Goal: Complete application form

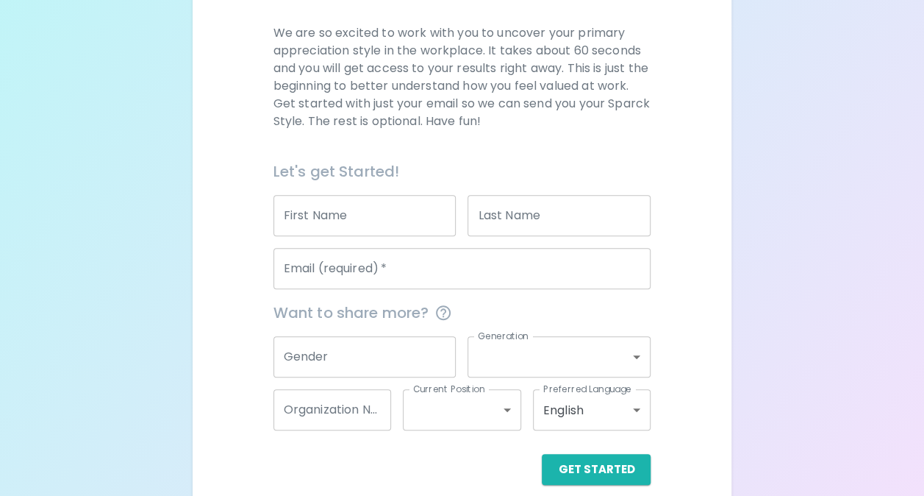
scroll to position [211, 0]
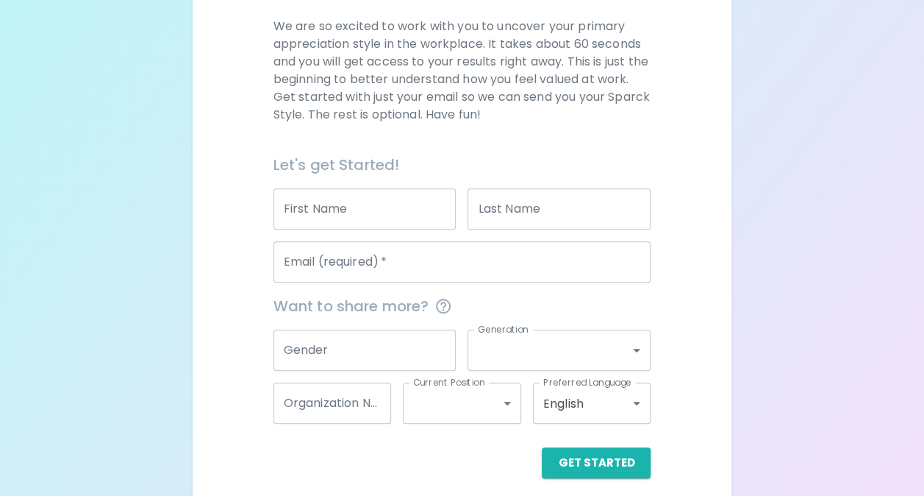
click at [329, 207] on input "First Name" at bounding box center [365, 208] width 183 height 41
type input "[PERSON_NAME]"
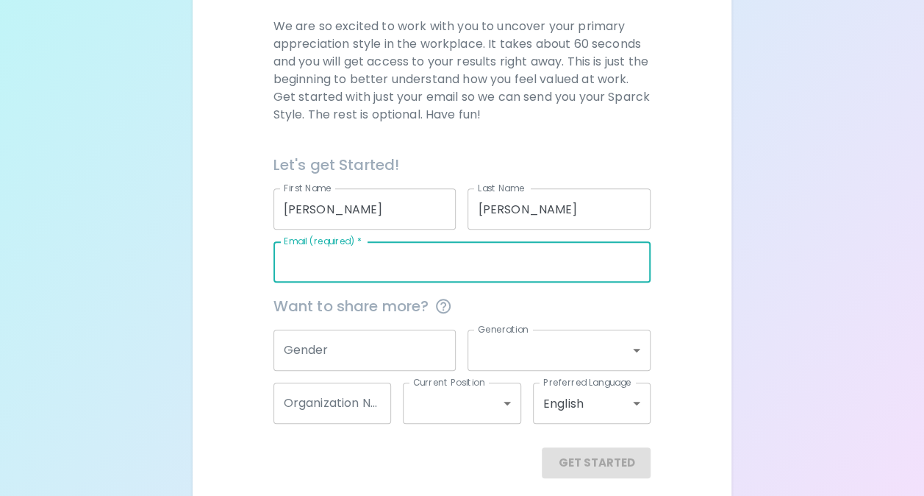
click at [385, 272] on input "Email (required)   *" at bounding box center [463, 261] width 378 height 41
type input "[PERSON_NAME][EMAIL_ADDRESS][PERSON_NAME][DOMAIN_NAME]"
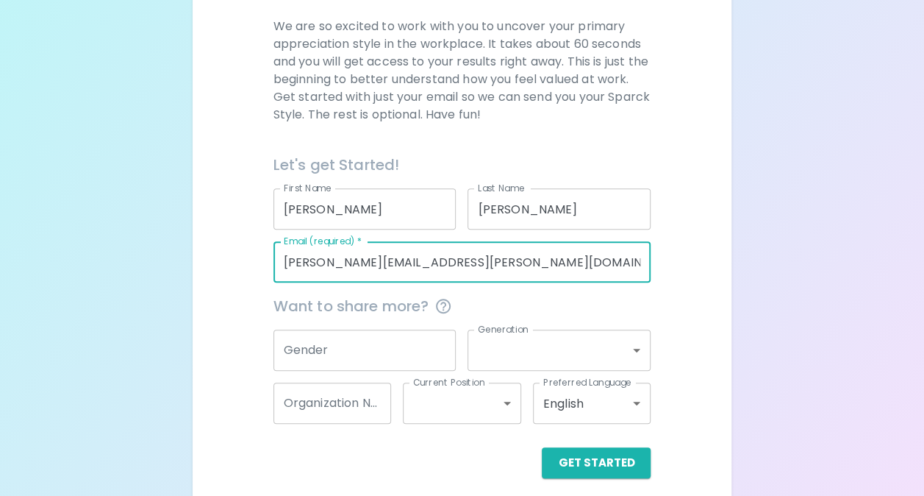
click at [249, 314] on div "We are so excited to work with you to uncover your primary appreciation style i…" at bounding box center [462, 248] width 504 height 460
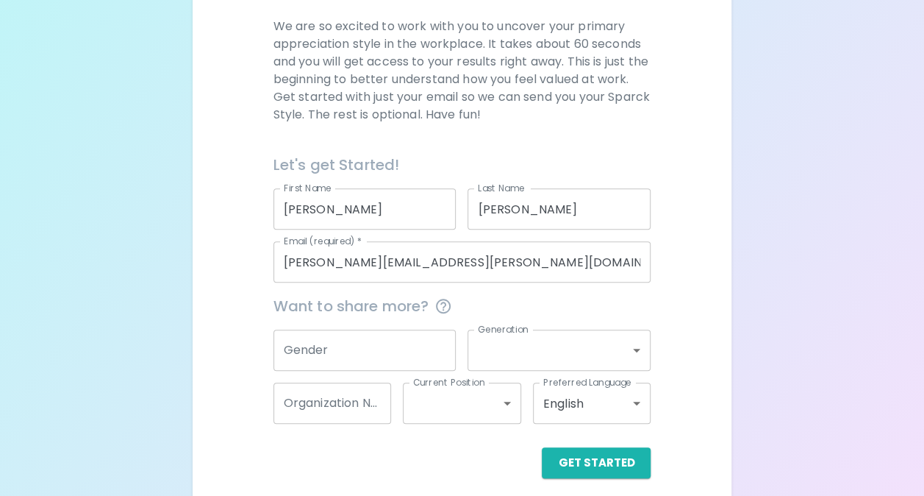
scroll to position [222, 0]
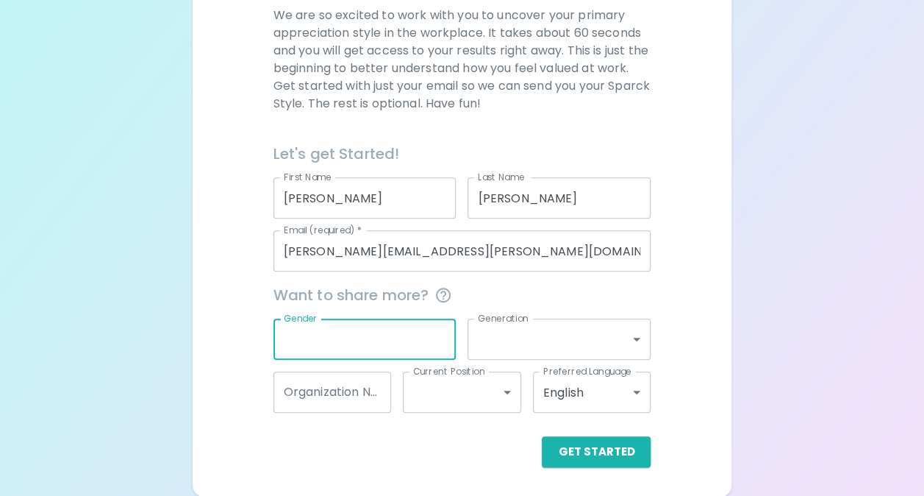
click at [427, 332] on input "Gender" at bounding box center [365, 338] width 183 height 41
type input "[DEMOGRAPHIC_DATA]"
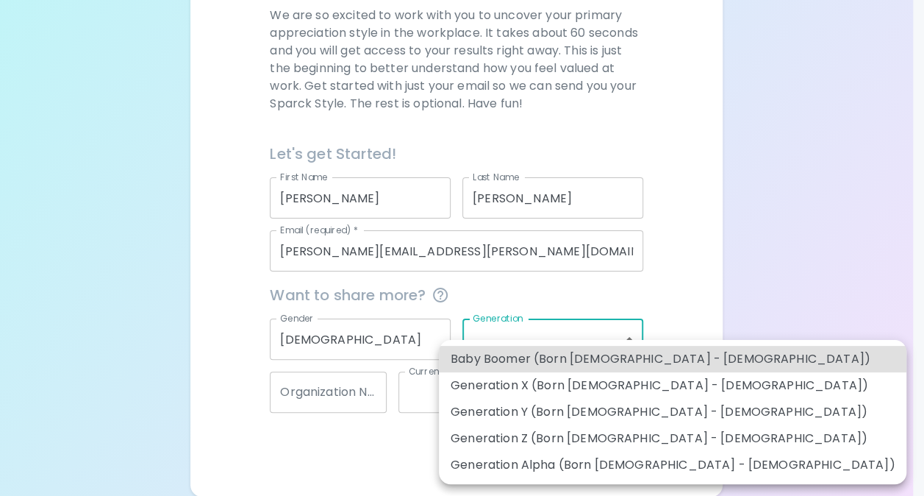
click at [527, 340] on body "Sparck Appreciation Style Quiz We are so excited to work with you to uncover yo…" at bounding box center [462, 137] width 924 height 718
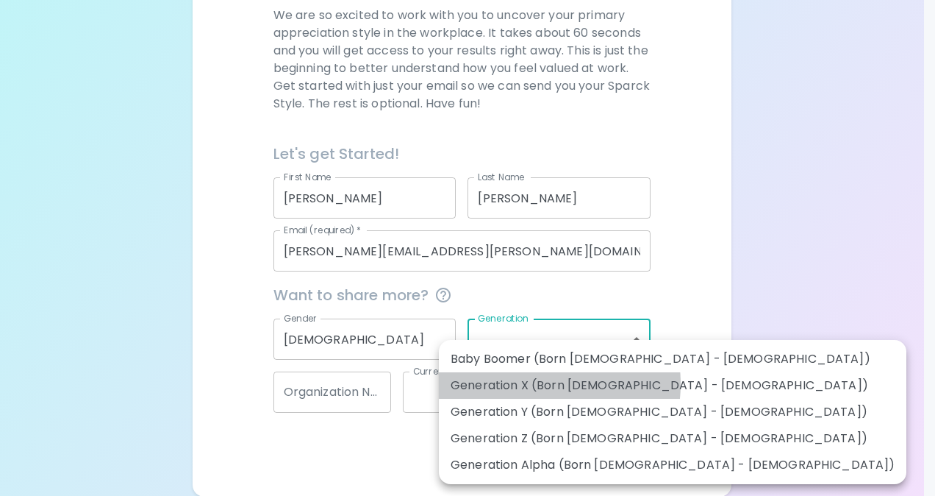
click at [534, 384] on li "Generation X (Born [DEMOGRAPHIC_DATA] - [DEMOGRAPHIC_DATA])" at bounding box center [673, 385] width 468 height 26
type input "generation_x"
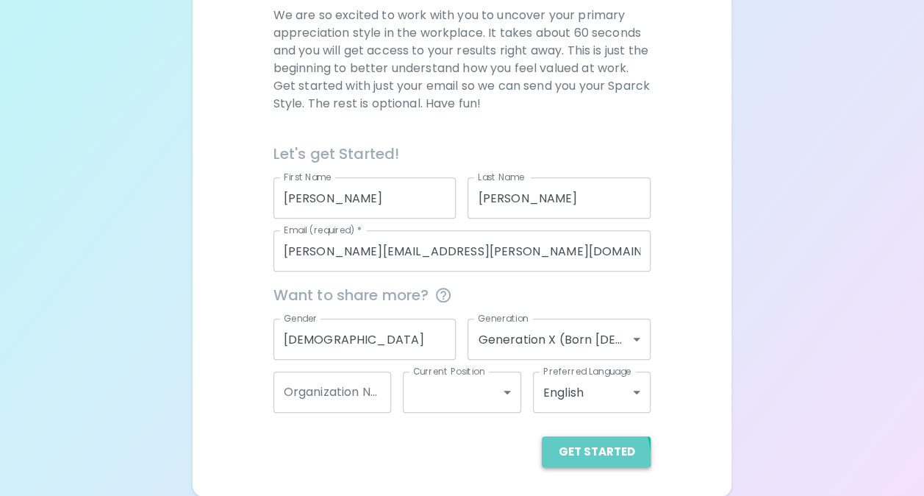
click at [590, 456] on button "Get Started" at bounding box center [596, 451] width 109 height 31
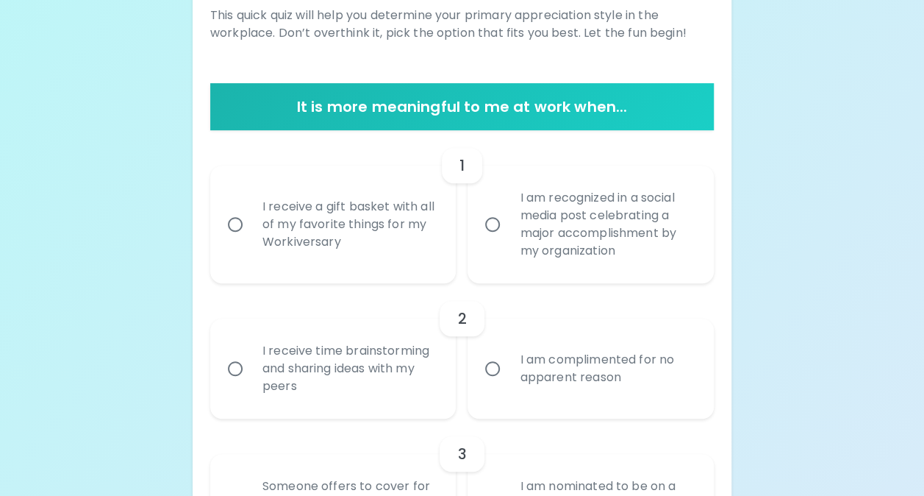
click at [234, 218] on input "I receive a gift basket with all of my favorite things for my Workiversary" at bounding box center [235, 224] width 31 height 31
radio input "true"
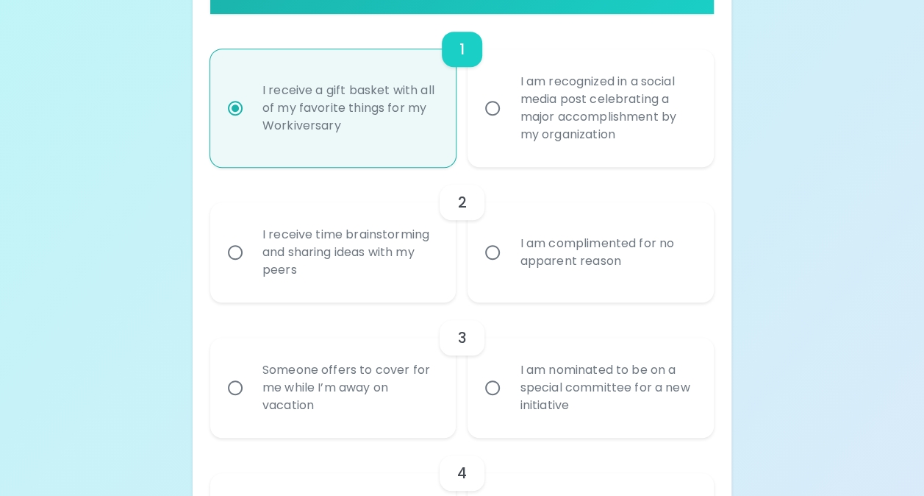
scroll to position [340, 0]
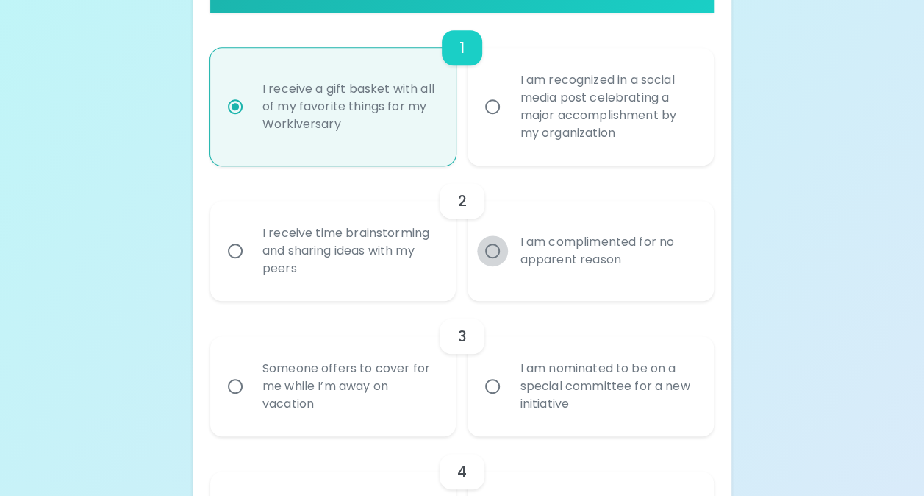
click at [493, 249] on input "I am complimented for no apparent reason" at bounding box center [492, 250] width 31 height 31
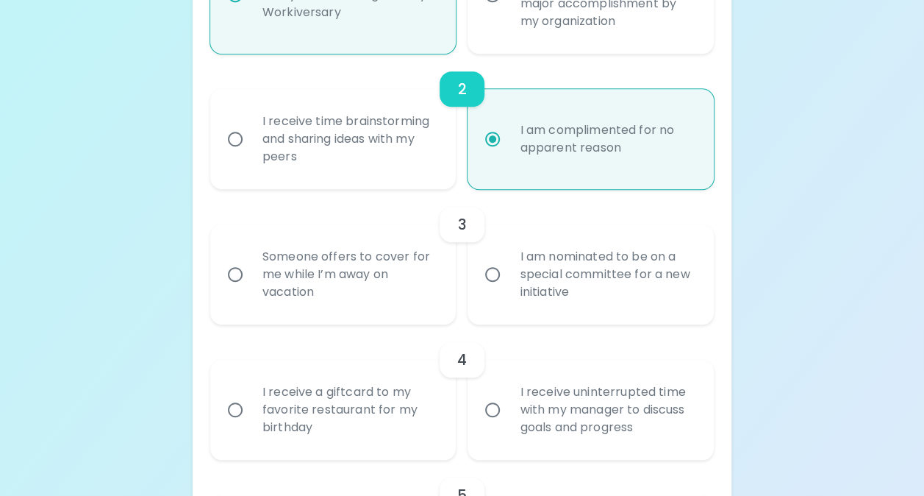
scroll to position [457, 0]
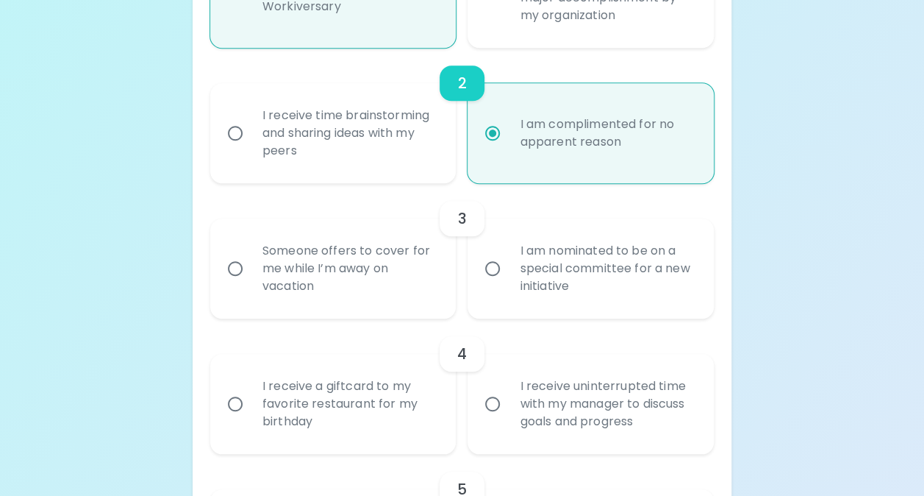
radio input "true"
click at [497, 268] on input "I am nominated to be on a special committee for a new initiative" at bounding box center [492, 268] width 31 height 31
radio input "false"
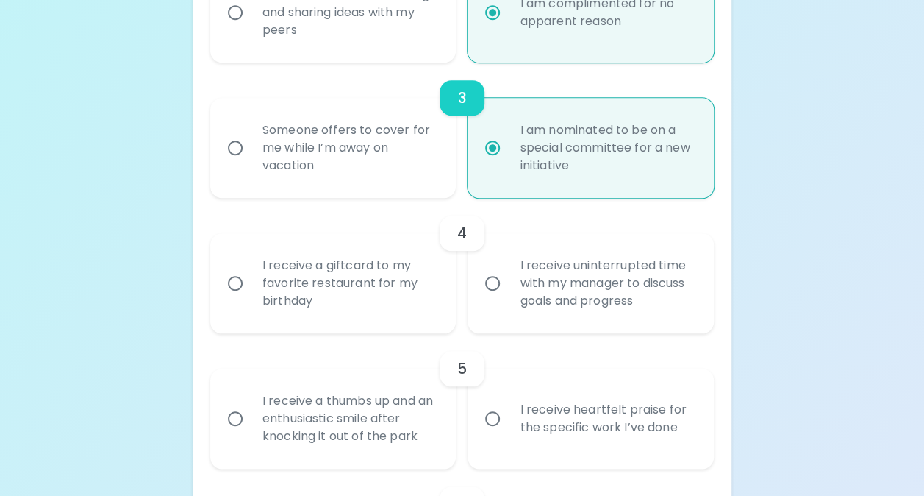
scroll to position [578, 0]
radio input "true"
click at [234, 283] on input "I receive a giftcard to my favorite restaurant for my birthday" at bounding box center [235, 283] width 31 height 31
radio input "false"
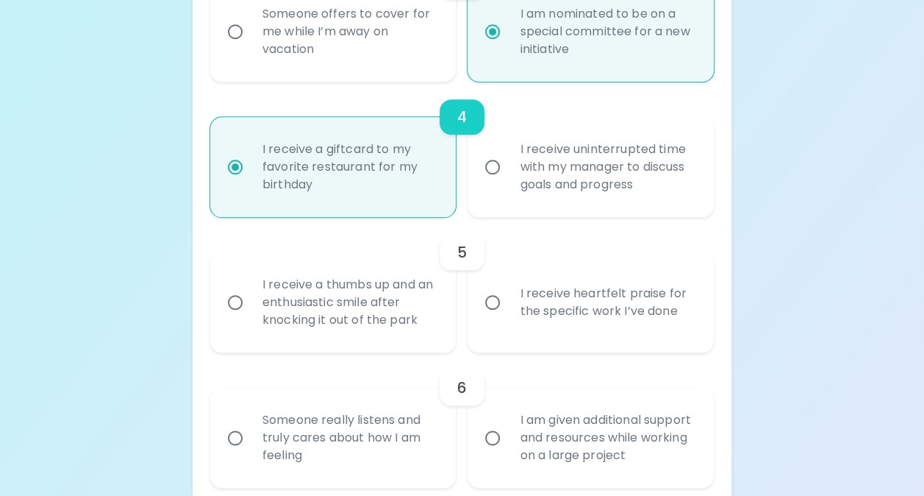
scroll to position [696, 0]
radio input "true"
click at [496, 299] on input "I receive heartfelt praise for the specific work I’ve done" at bounding box center [492, 300] width 31 height 31
radio input "false"
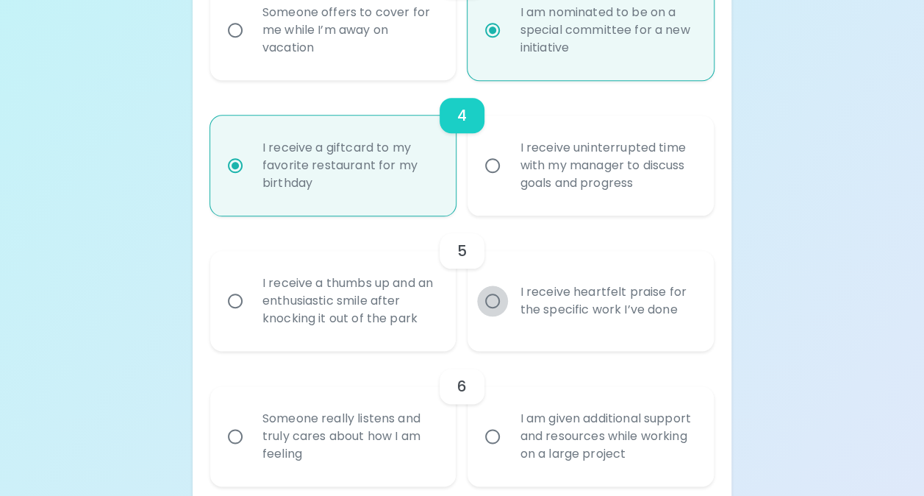
radio input "false"
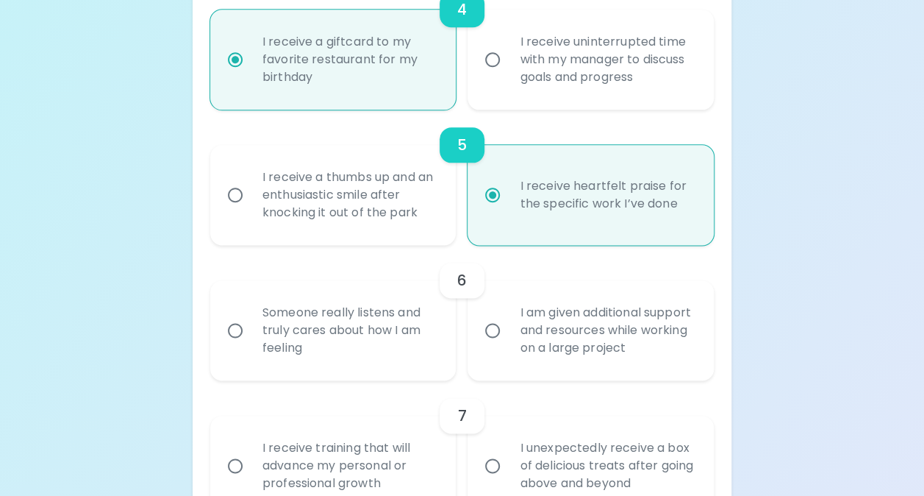
scroll to position [813, 0]
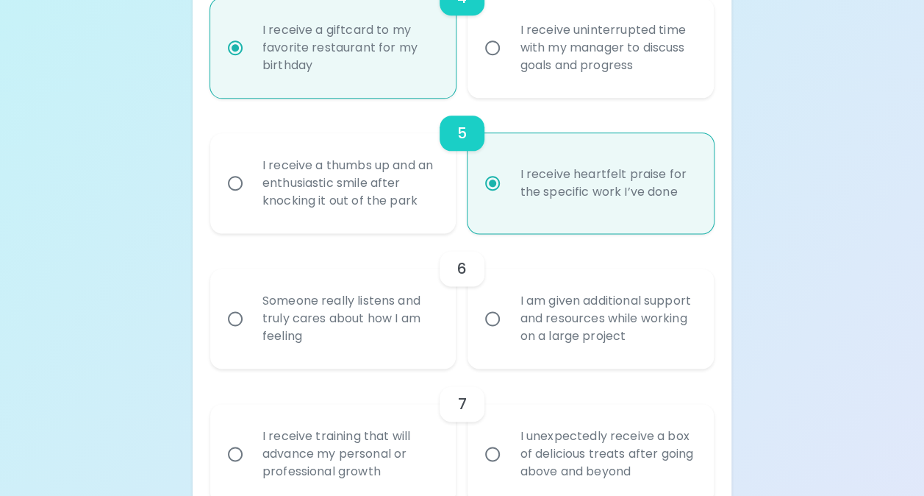
radio input "true"
click at [493, 319] on input "I am given additional support and resources while working on a large project" at bounding box center [492, 318] width 31 height 31
radio input "false"
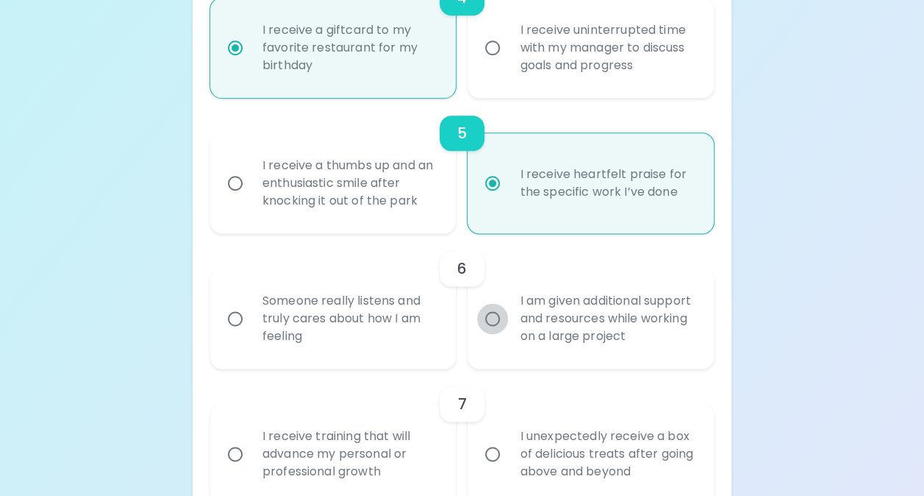
radio input "false"
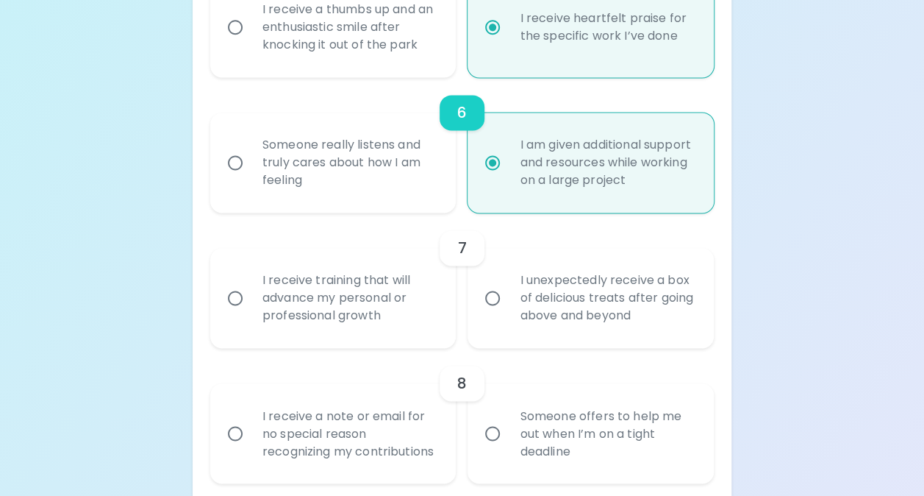
scroll to position [974, 0]
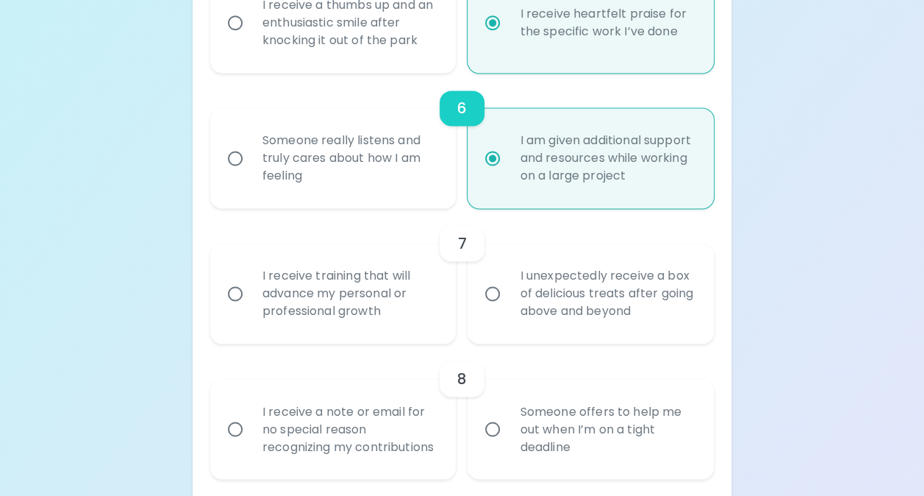
radio input "true"
click at [497, 290] on input "I unexpectedly receive a box of delicious treats after going above and beyond" at bounding box center [492, 293] width 31 height 31
radio input "false"
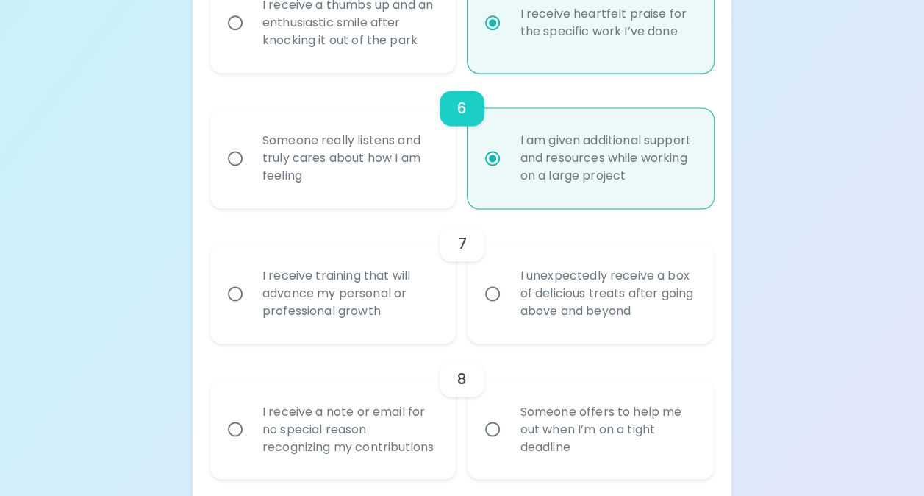
radio input "false"
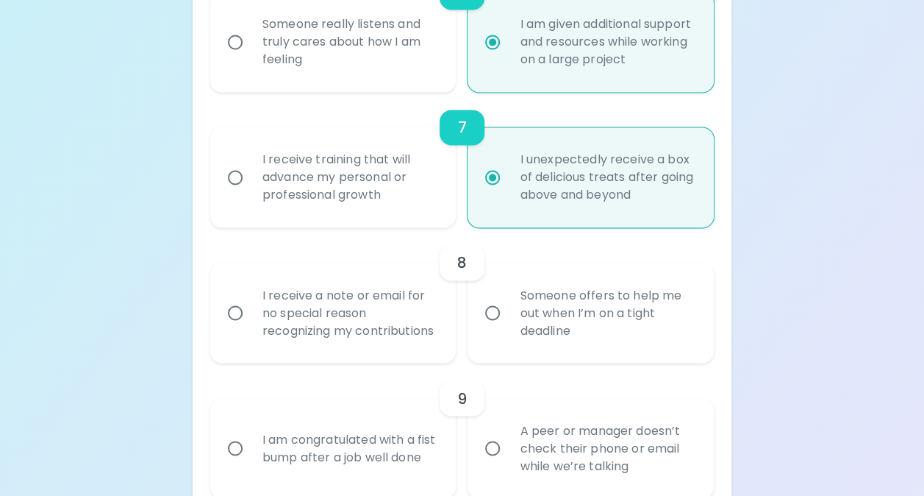
scroll to position [1091, 0]
radio input "true"
click at [497, 319] on input "Someone offers to help me out when I’m on a tight deadline" at bounding box center [492, 311] width 31 height 31
radio input "false"
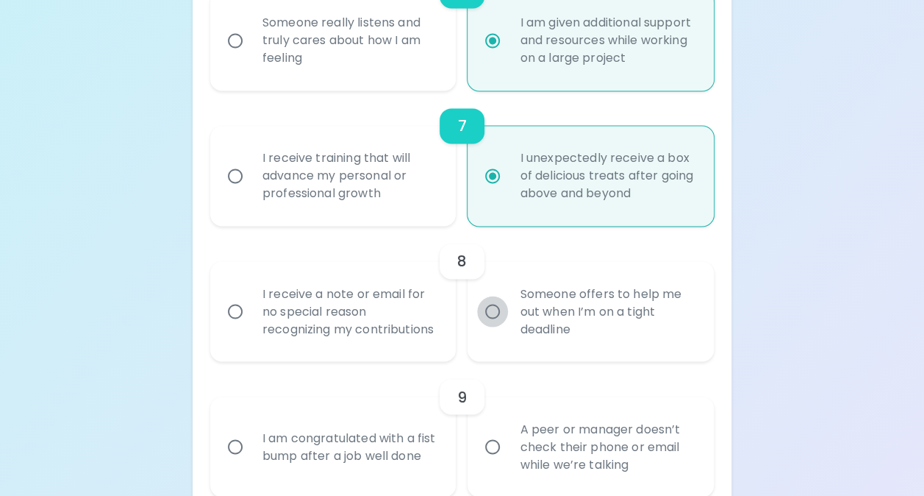
radio input "false"
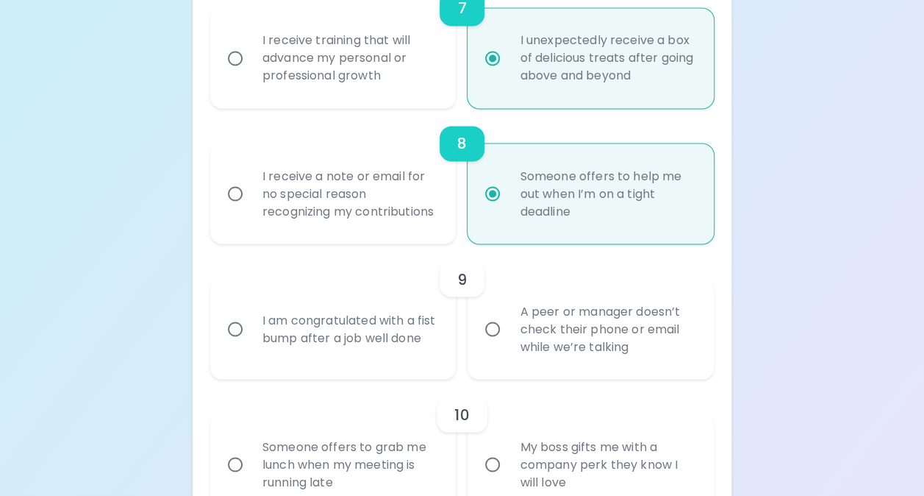
scroll to position [1215, 0]
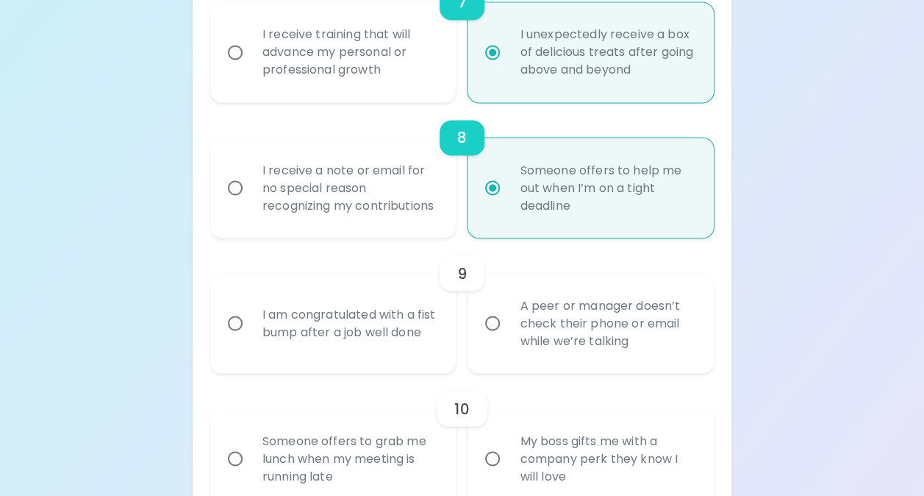
radio input "true"
click at [233, 332] on input "I am congratulated with a fist bump after a job well done" at bounding box center [235, 322] width 31 height 31
radio input "false"
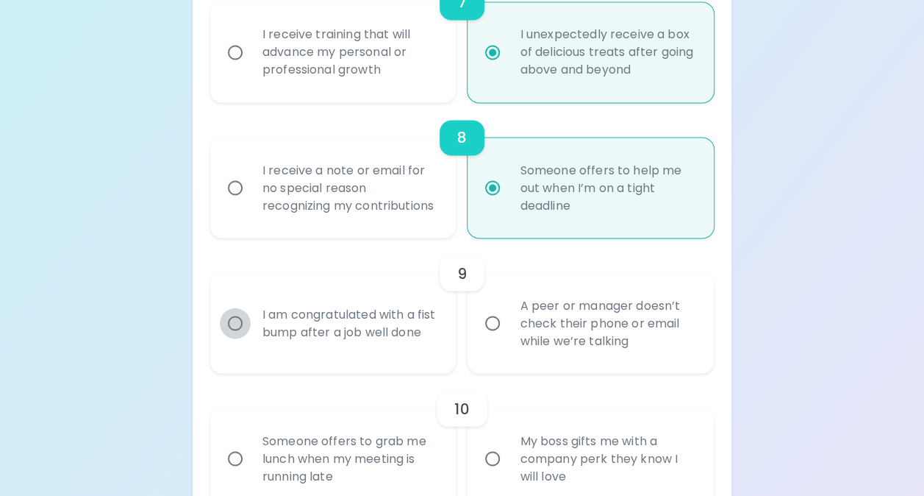
radio input "false"
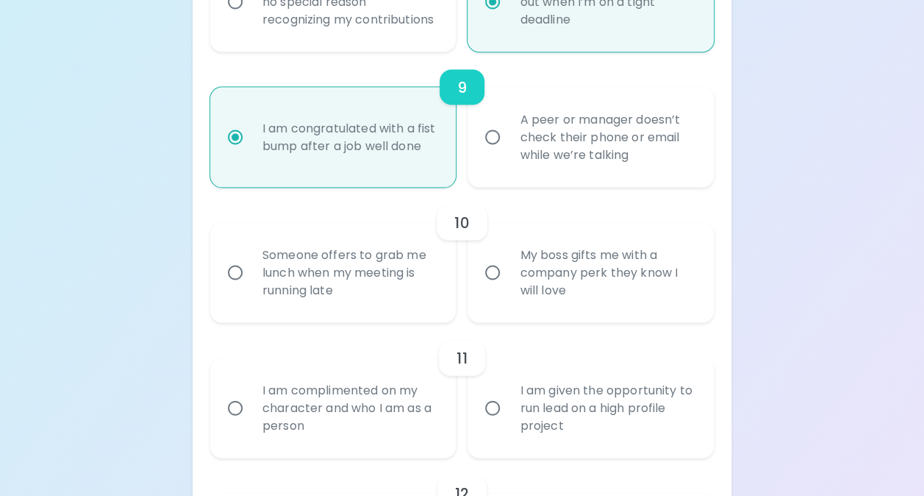
scroll to position [1407, 0]
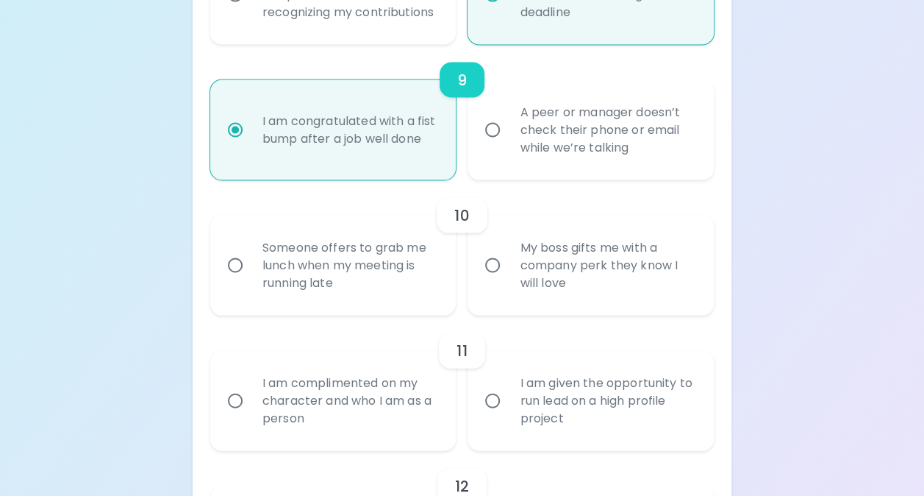
radio input "true"
click at [496, 281] on input "My boss gifts me with a company perk they know I will love" at bounding box center [492, 265] width 31 height 31
radio input "false"
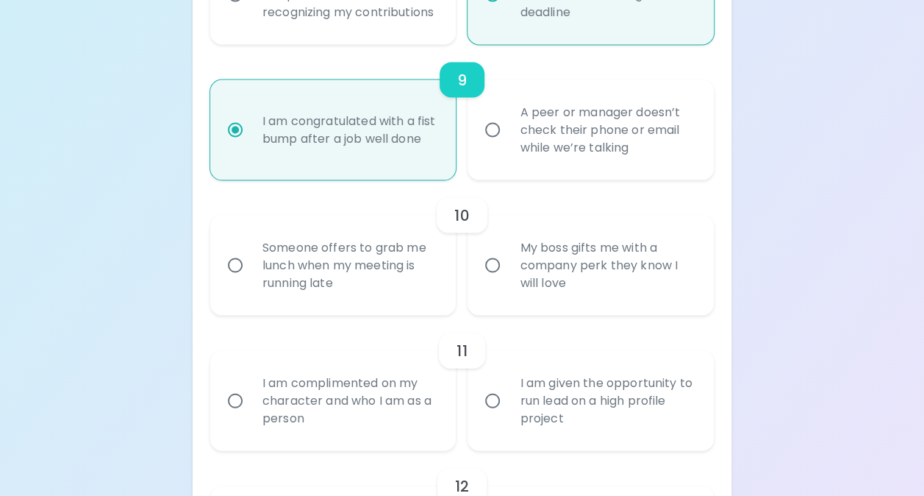
radio input "false"
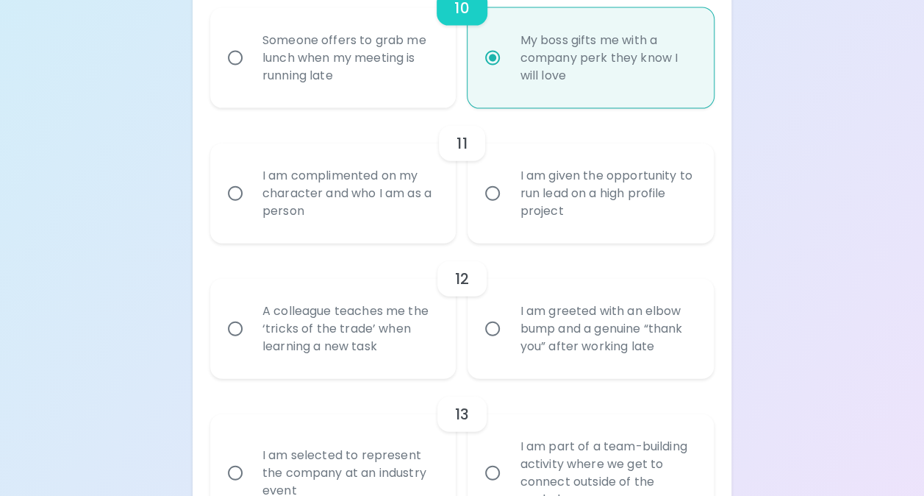
scroll to position [1618, 0]
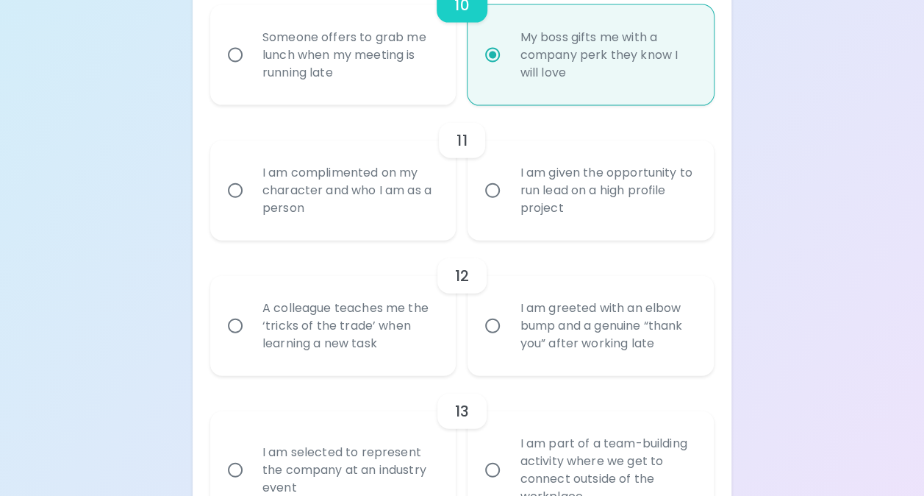
radio input "true"
click at [496, 206] on input "I am given the opportunity to run lead on a high profile project" at bounding box center [492, 190] width 31 height 31
radio input "false"
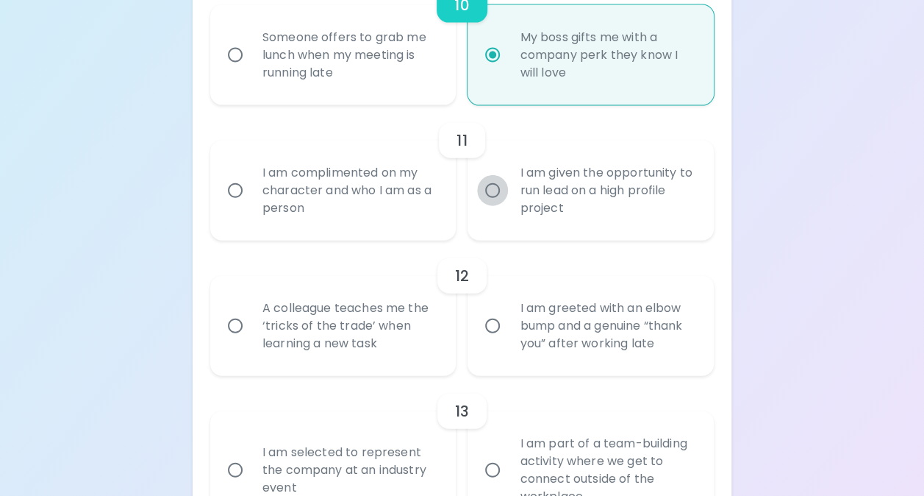
radio input "false"
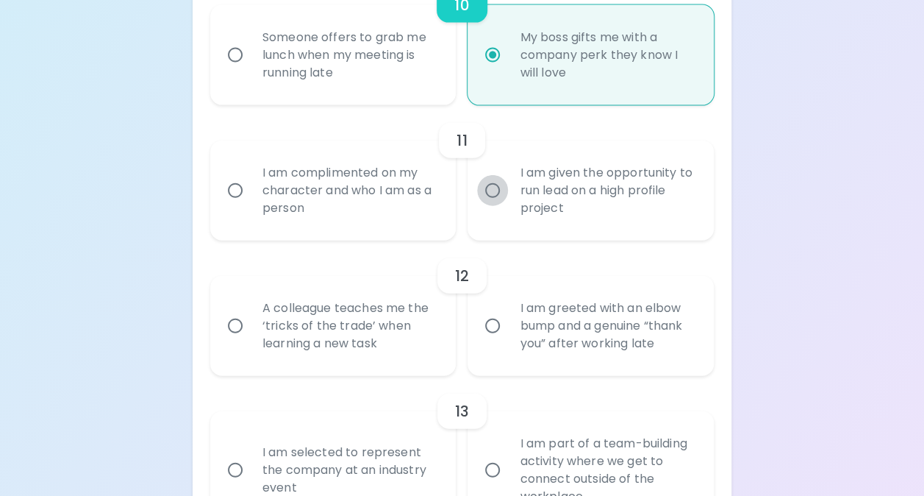
radio input "false"
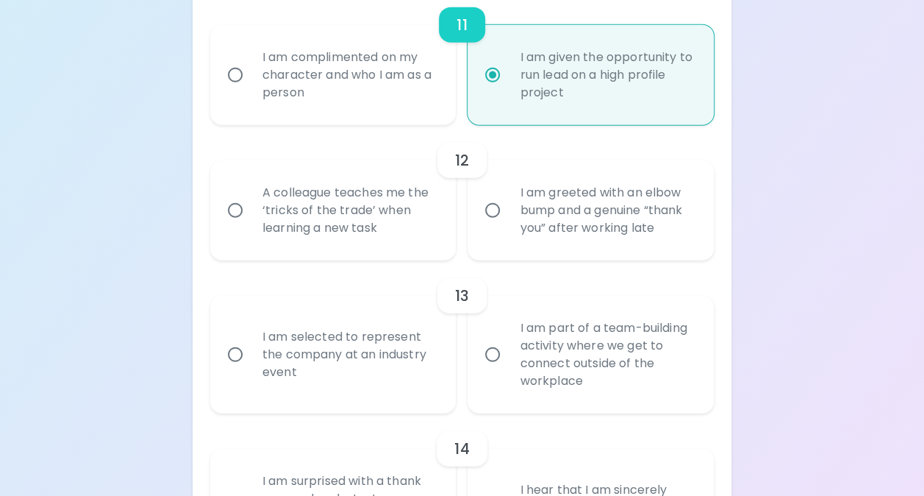
scroll to position [1735, 0]
radio input "true"
click at [230, 224] on input "A colleague teaches me the ‘tricks of the trade’ when learning a new task" at bounding box center [235, 208] width 31 height 31
radio input "false"
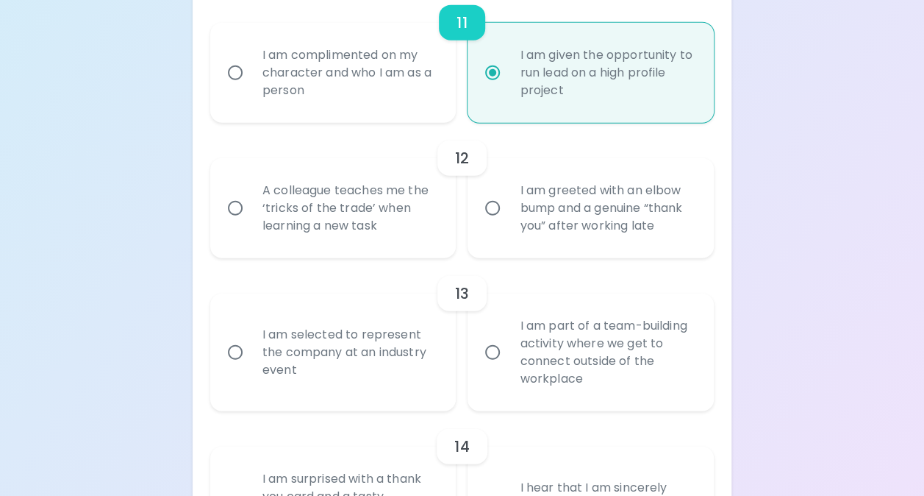
radio input "false"
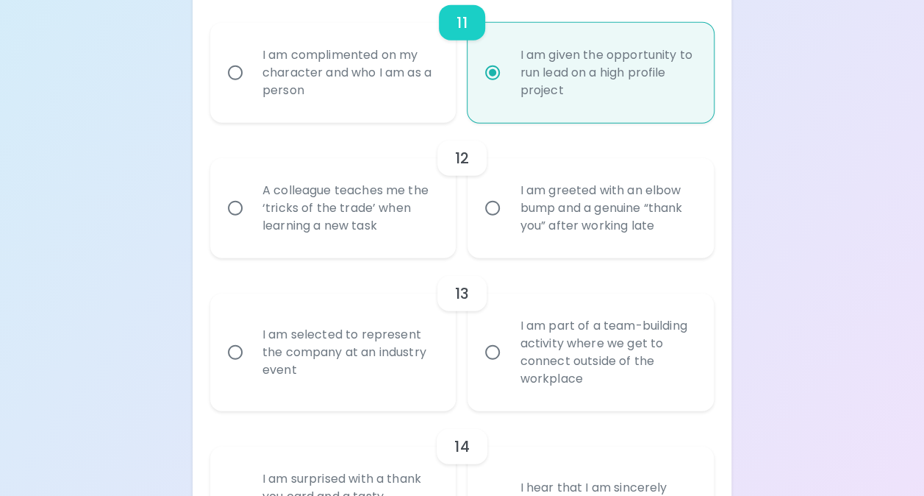
radio input "false"
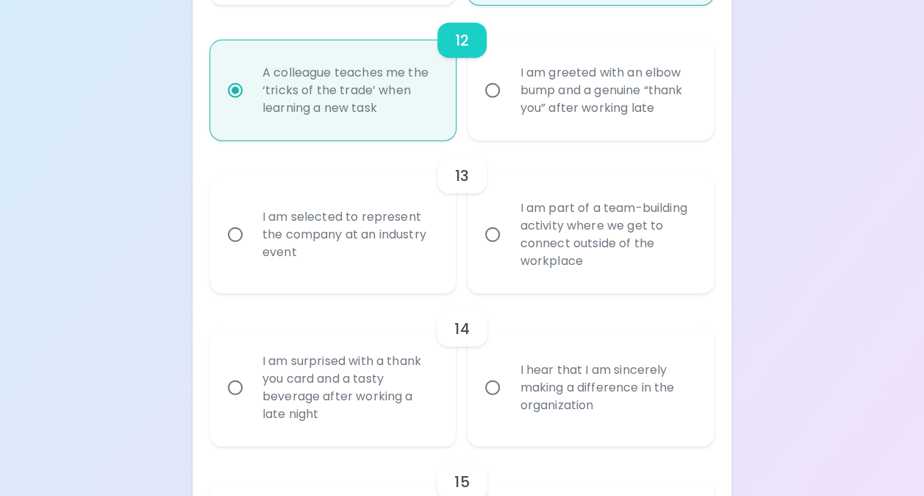
scroll to position [1857, 0]
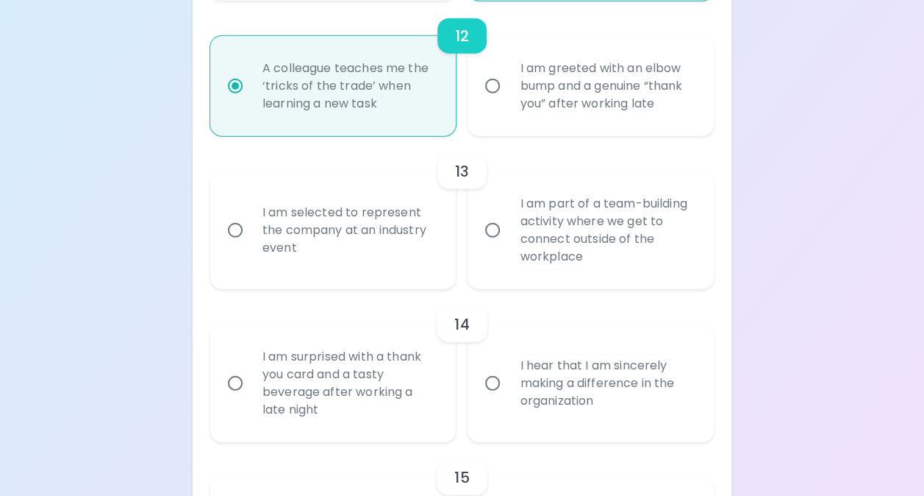
radio input "true"
click at [235, 246] on input "I am selected to represent the company at an industry event" at bounding box center [235, 230] width 31 height 31
radio input "false"
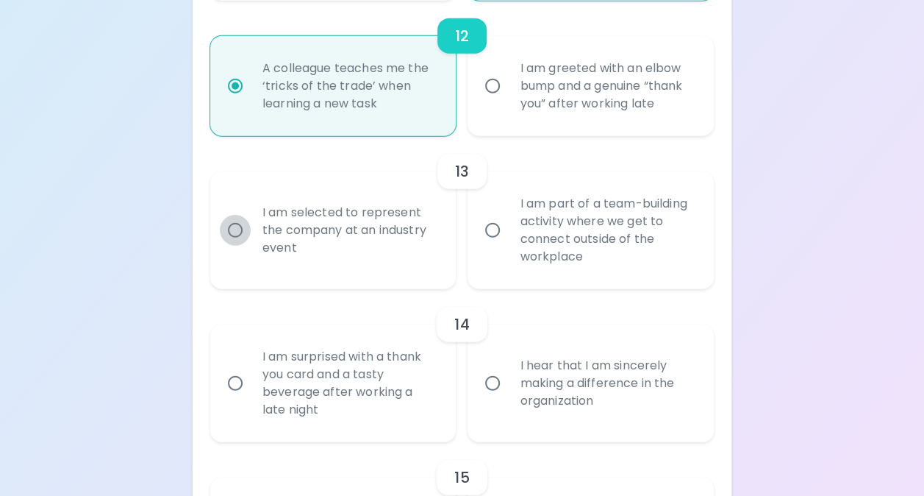
radio input "false"
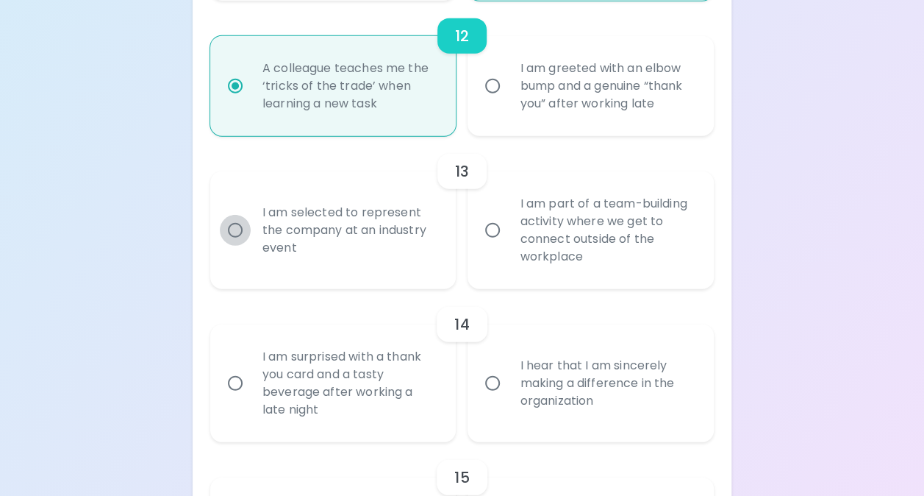
radio input "false"
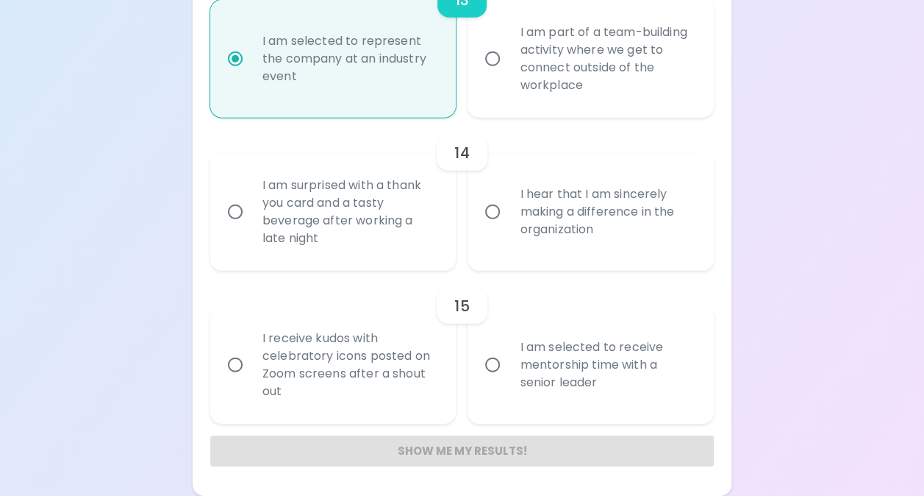
scroll to position [2046, 0]
radio input "true"
click at [236, 209] on input "I am surprised with a thank you card and a tasty beverage after working a late …" at bounding box center [235, 211] width 31 height 31
radio input "false"
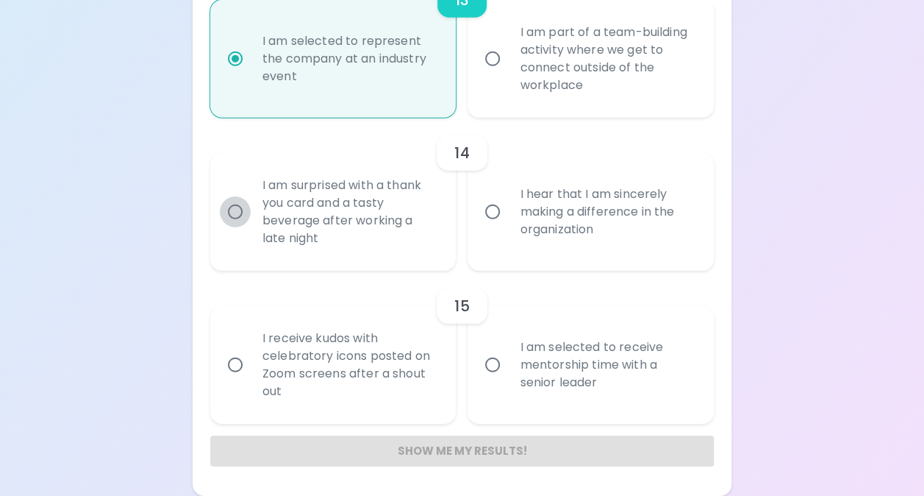
radio input "false"
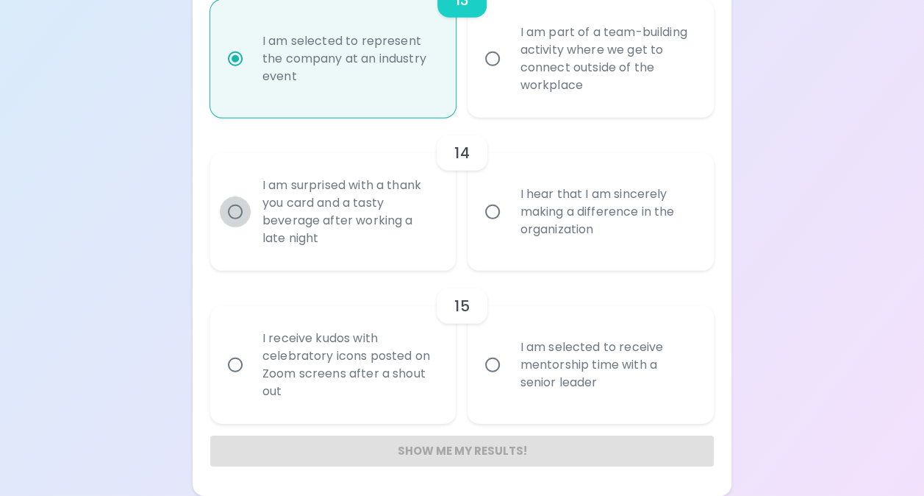
radio input "false"
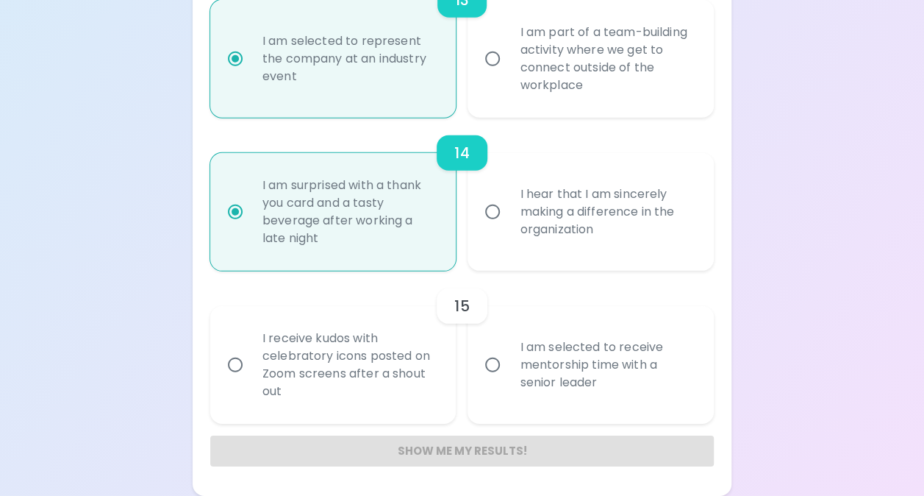
radio input "true"
click at [235, 363] on input "I receive kudos with celebratory icons posted on Zoom screens after a shout out" at bounding box center [235, 364] width 31 height 31
radio input "false"
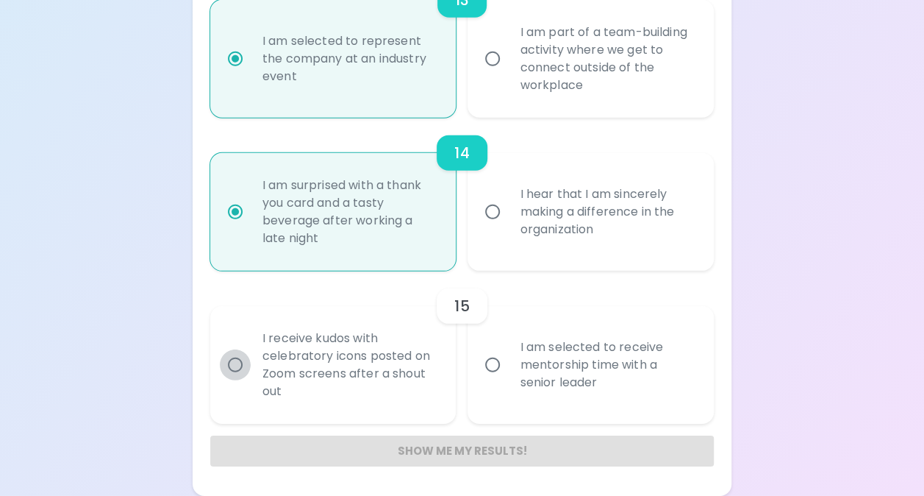
radio input "false"
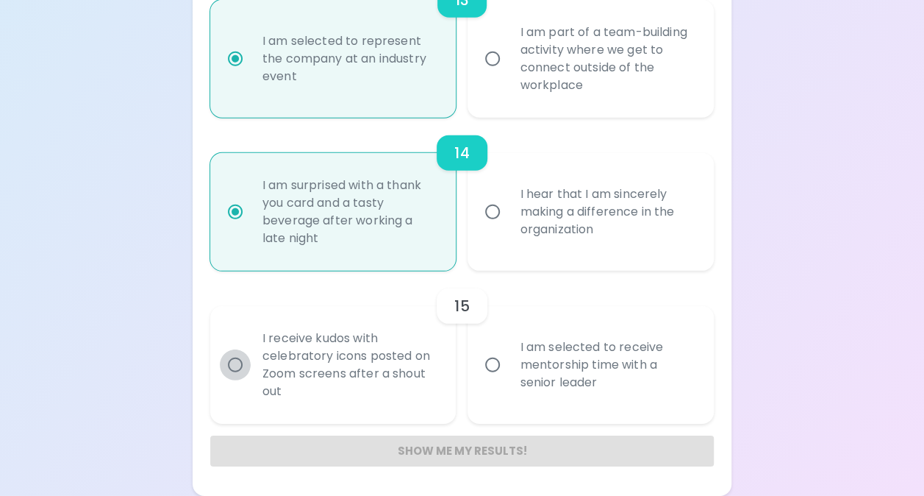
radio input "false"
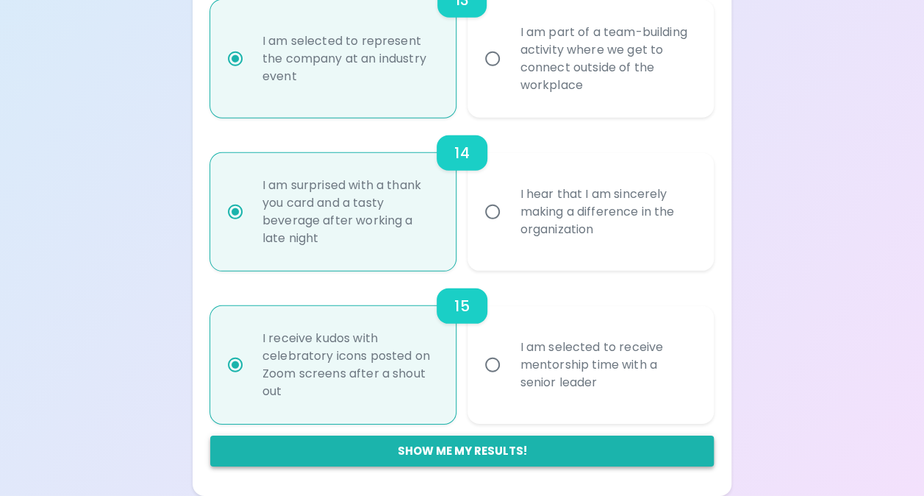
radio input "true"
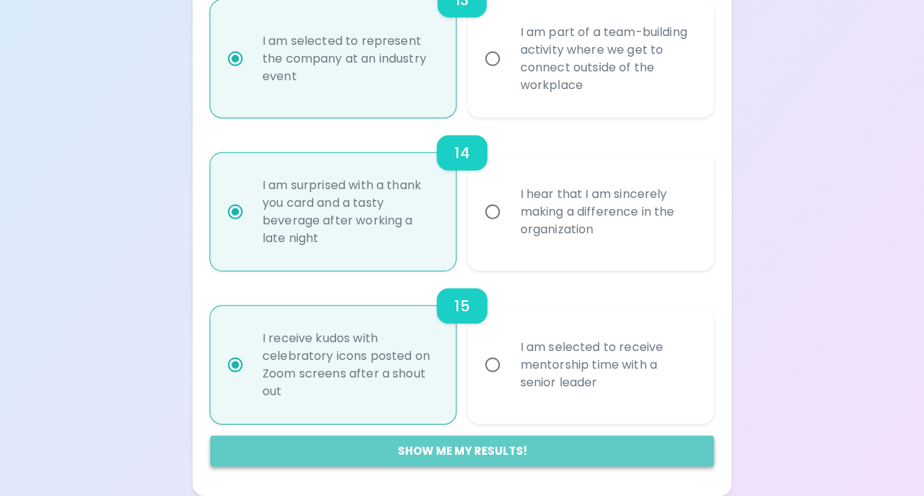
click at [460, 447] on button "Show me my results!" at bounding box center [462, 450] width 504 height 31
radio input "false"
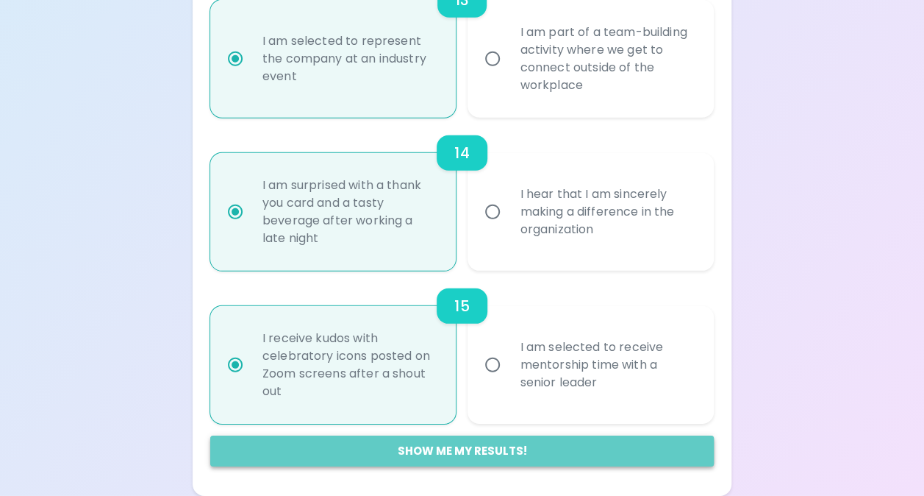
radio input "false"
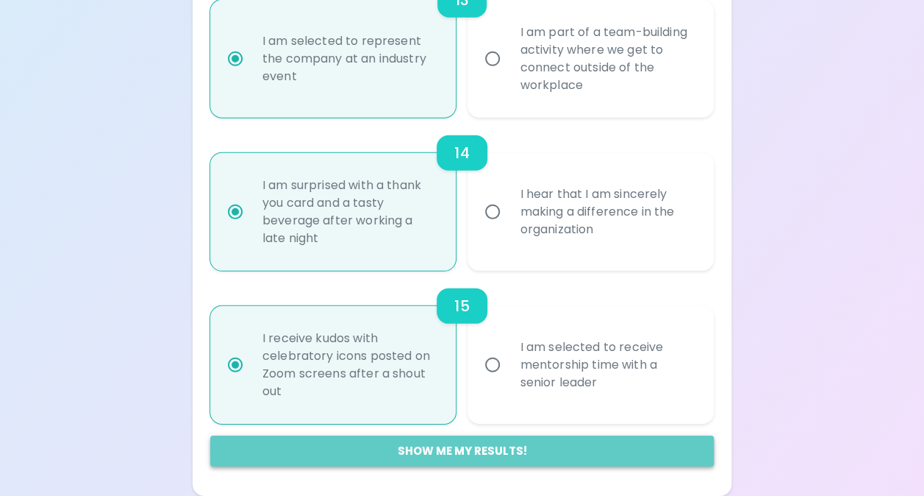
radio input "false"
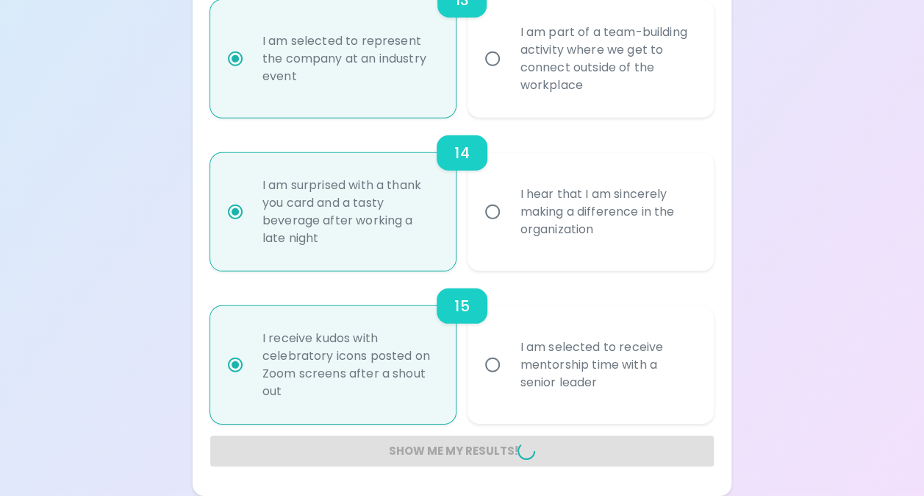
radio input "false"
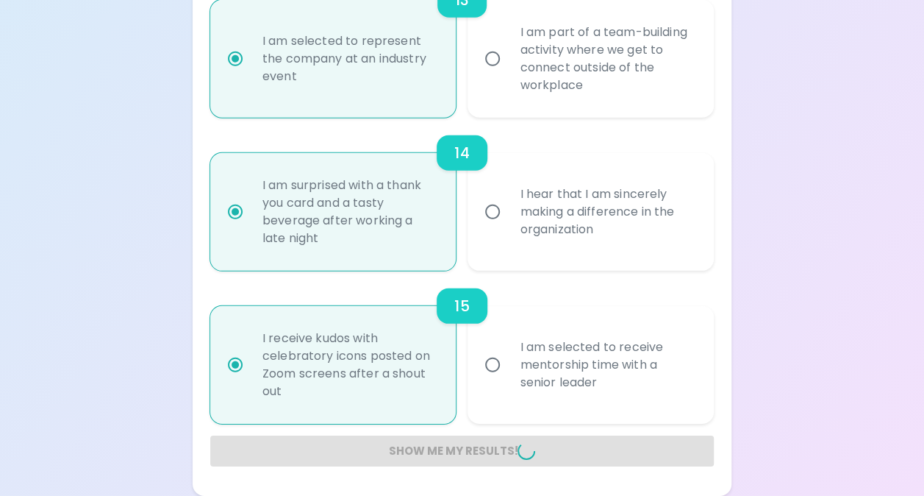
radio input "false"
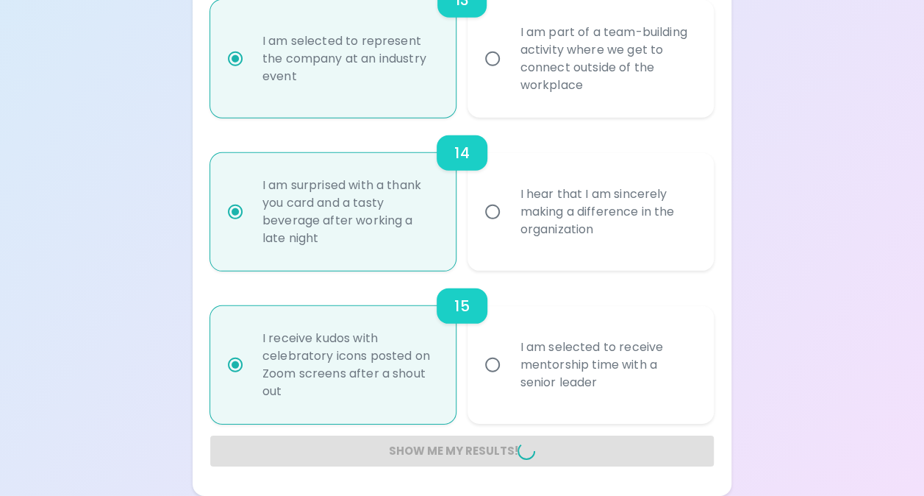
radio input "false"
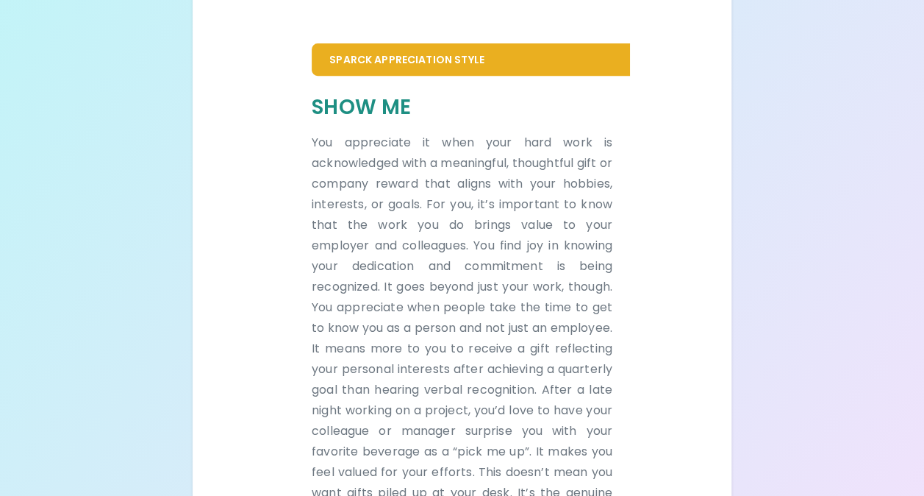
scroll to position [298, 0]
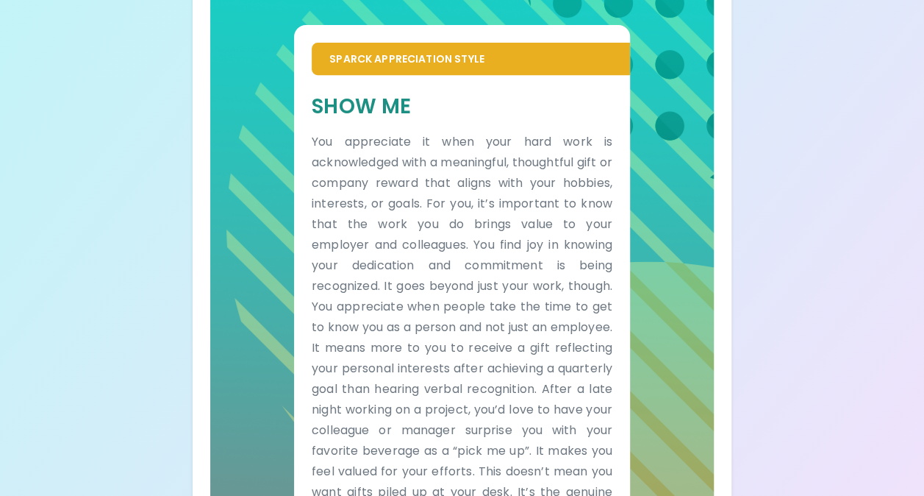
click at [245, 207] on div "Sparck Appreciation Style Show Me You appreciate it when your hard work is ackn…" at bounding box center [462, 286] width 504 height 592
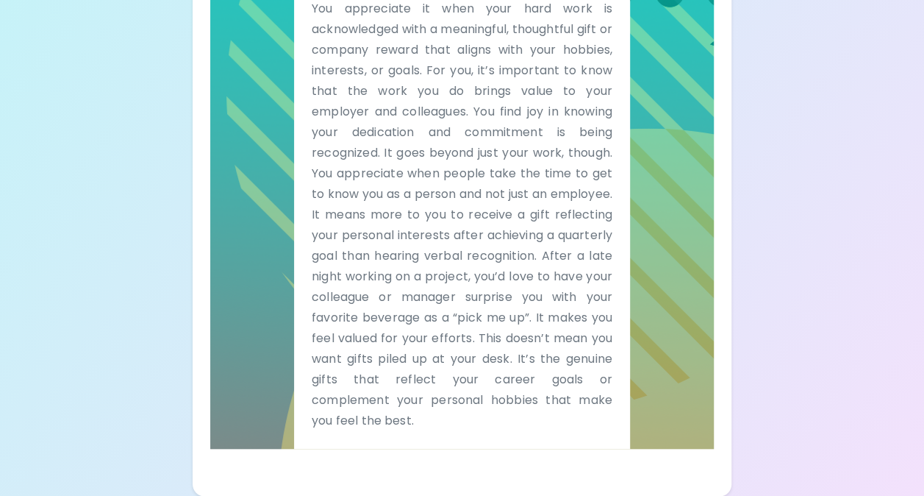
scroll to position [0, 0]
